Goal: Task Accomplishment & Management: Manage account settings

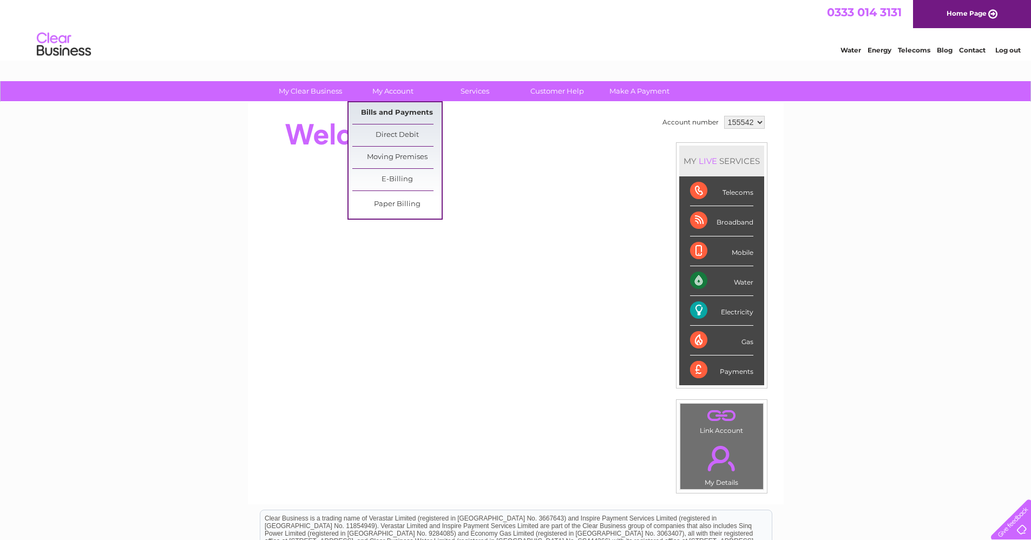
click at [403, 109] on link "Bills and Payments" at bounding box center [396, 113] width 89 height 22
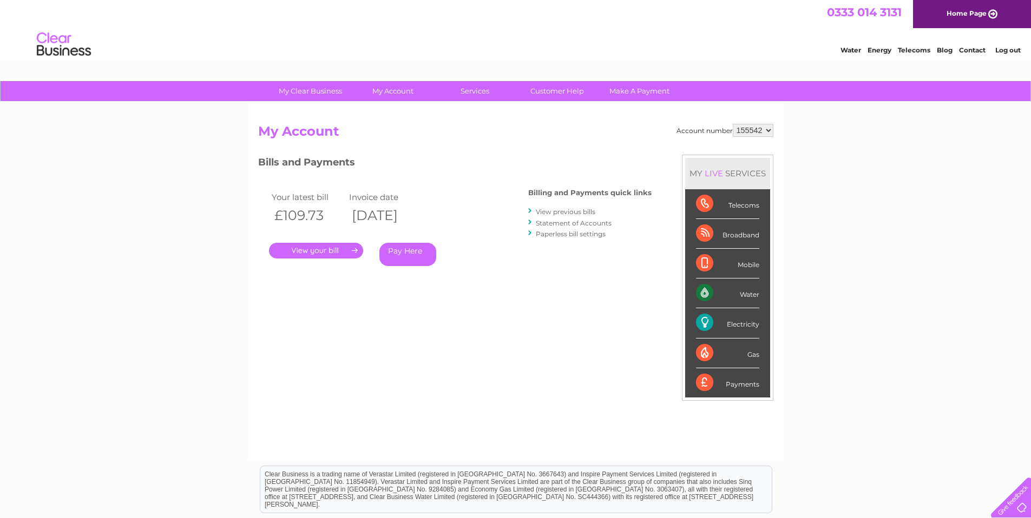
click at [321, 251] on link "." at bounding box center [316, 251] width 94 height 16
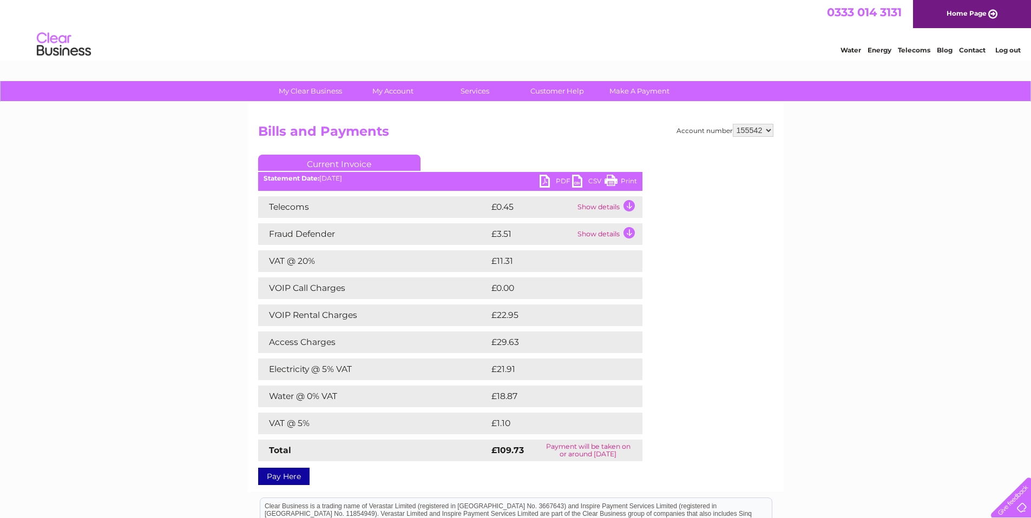
click at [553, 180] on link "PDF" at bounding box center [556, 183] width 32 height 16
